Goal: Entertainment & Leisure: Consume media (video, audio)

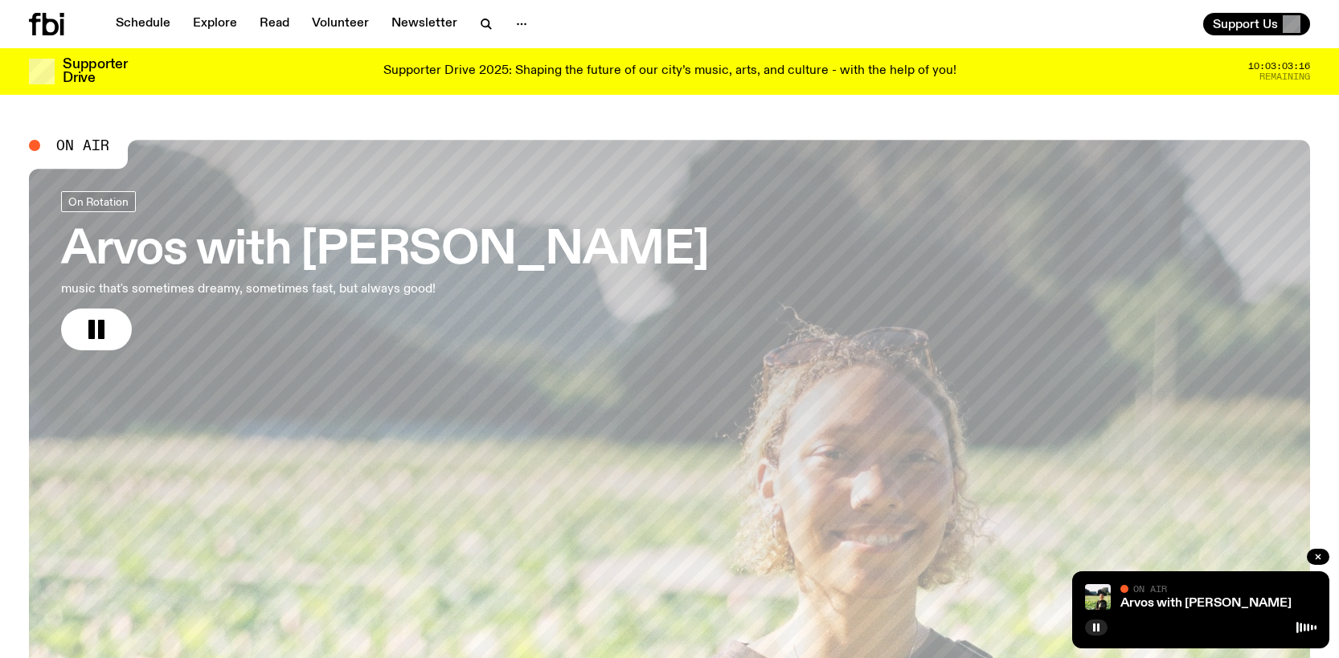
scroll to position [154, 0]
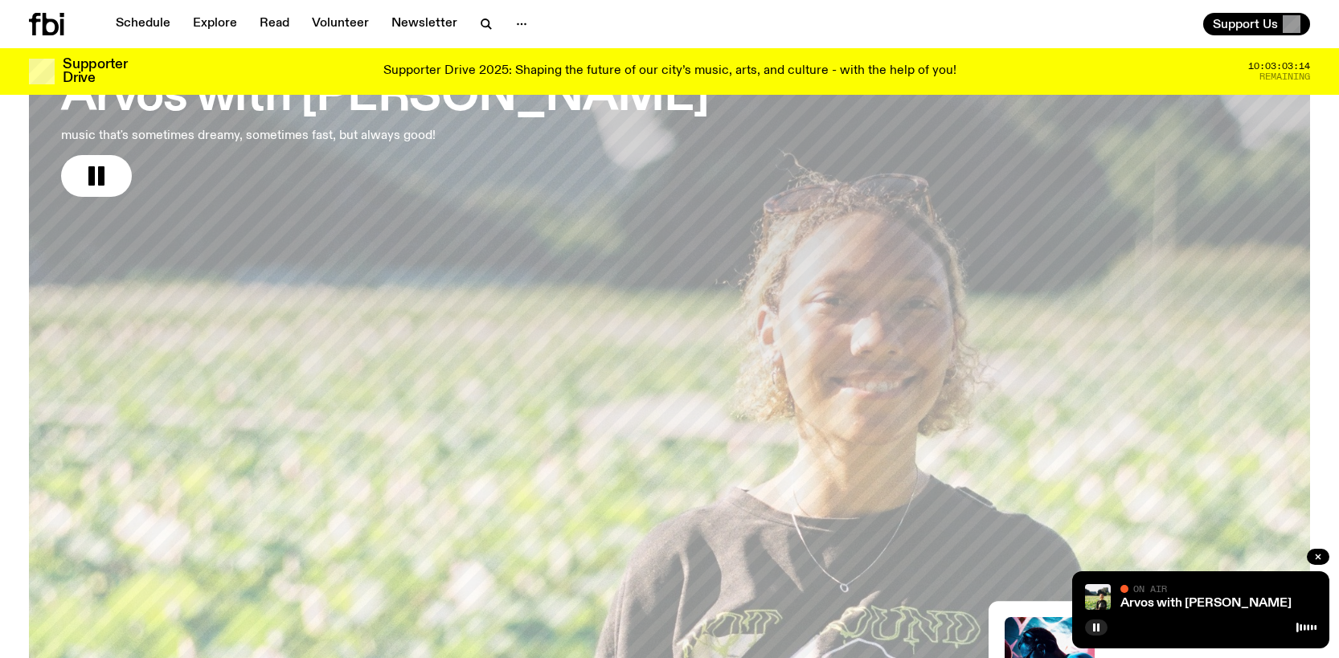
click at [52, 22] on icon at bounding box center [51, 24] width 16 height 23
click at [37, 19] on icon at bounding box center [34, 24] width 11 height 23
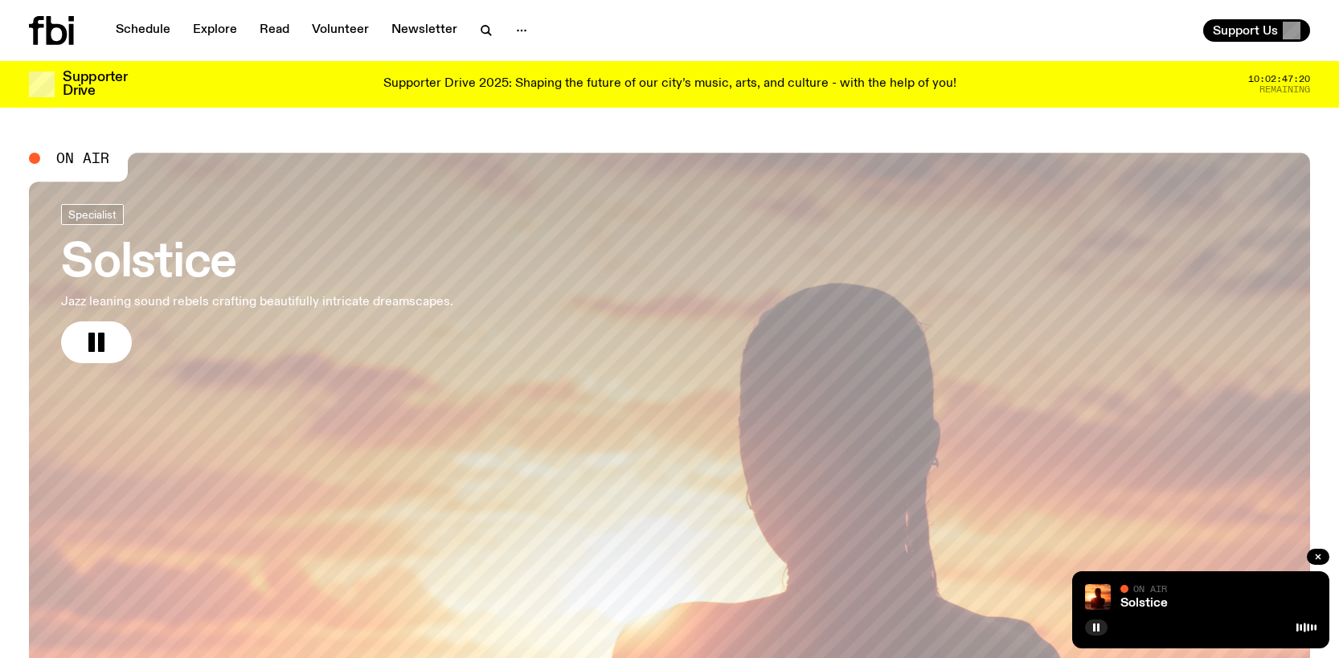
click at [61, 322] on button "button" at bounding box center [96, 343] width 71 height 42
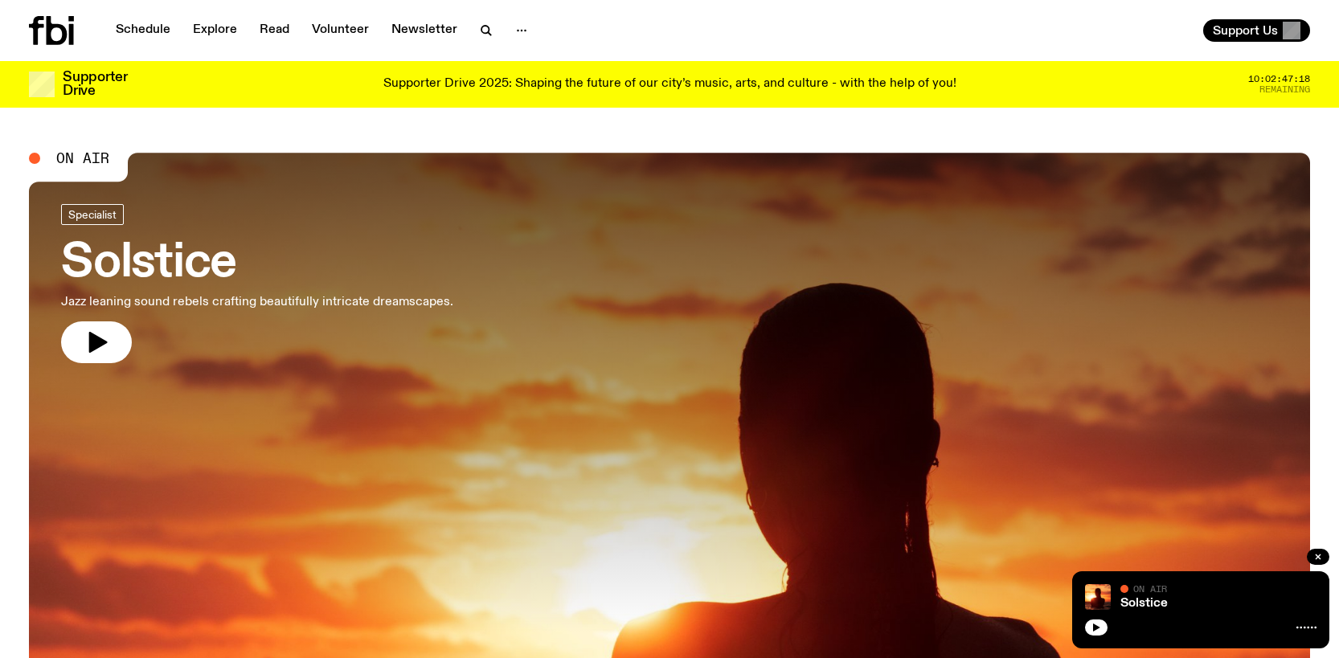
drag, startPoint x: 114, startPoint y: 336, endPoint x: 76, endPoint y: 256, distance: 88.4
click at [109, 323] on button "button" at bounding box center [96, 343] width 71 height 42
